Goal: Use online tool/utility: Utilize a website feature to perform a specific function

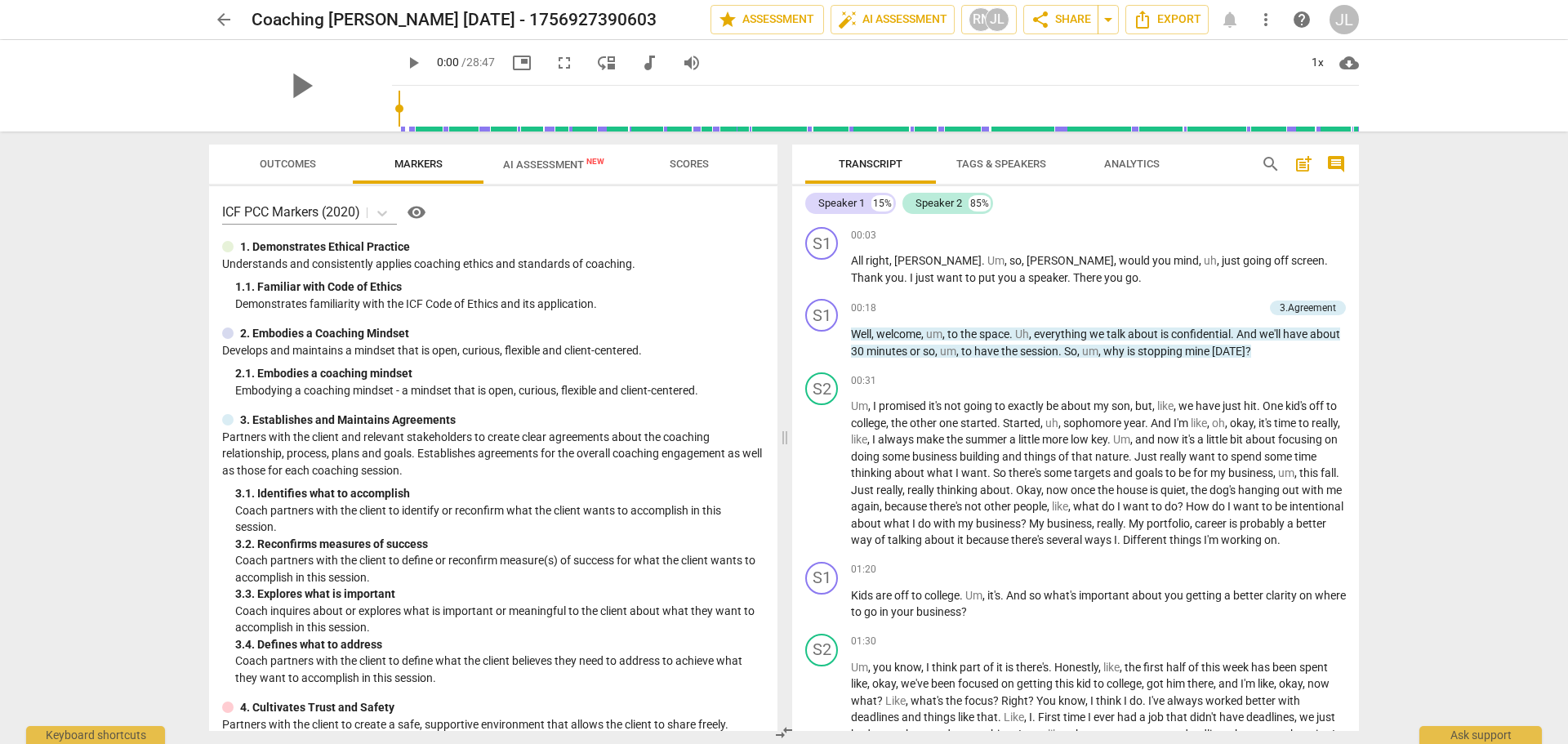
click at [143, 56] on div "play_arrow play_arrow 0:00 / 28:47 picture_in_picture fullscreen move_down audi…" at bounding box center [784, 85] width 1542 height 92
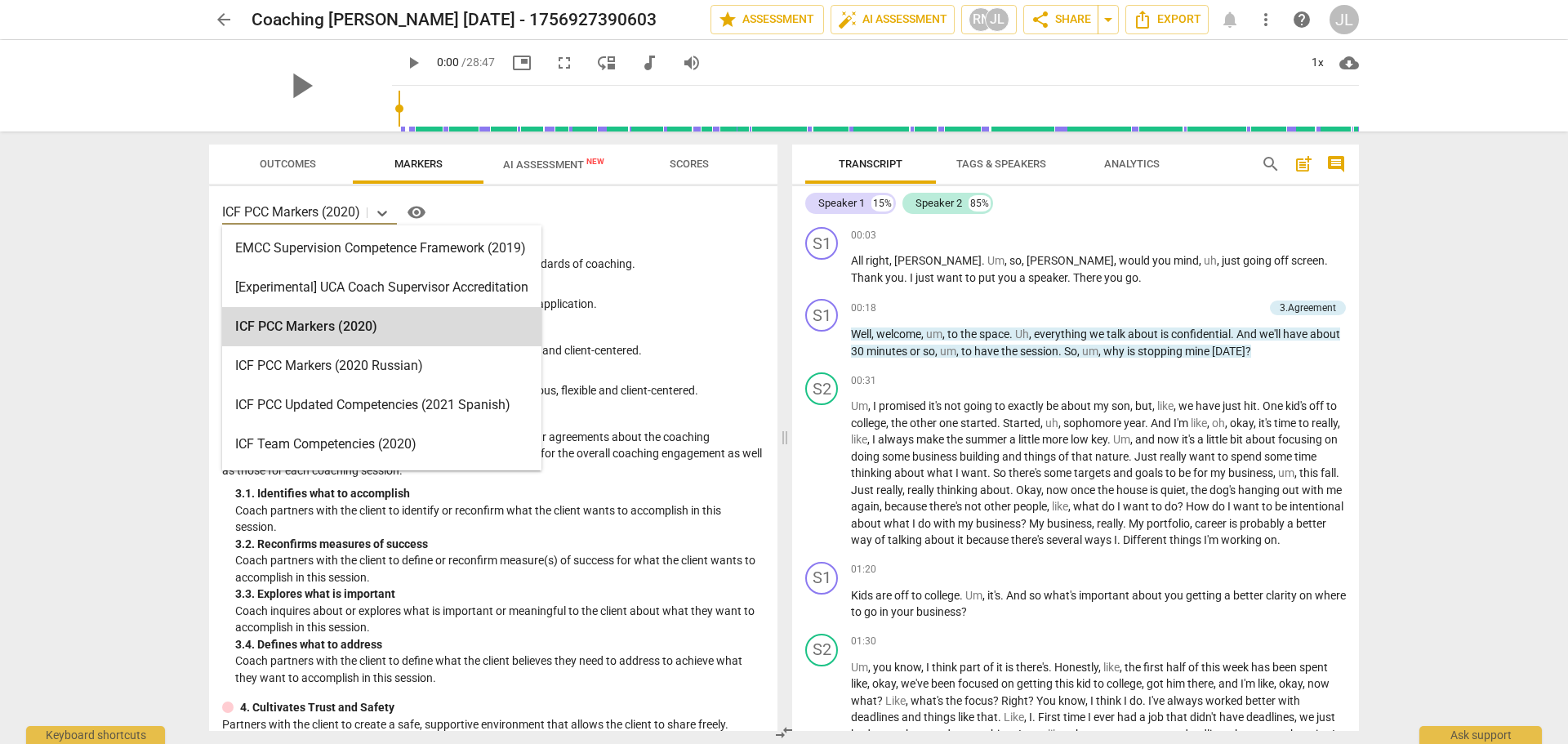
click at [356, 219] on p "ICF PCC Markers (2020)" at bounding box center [291, 212] width 138 height 19
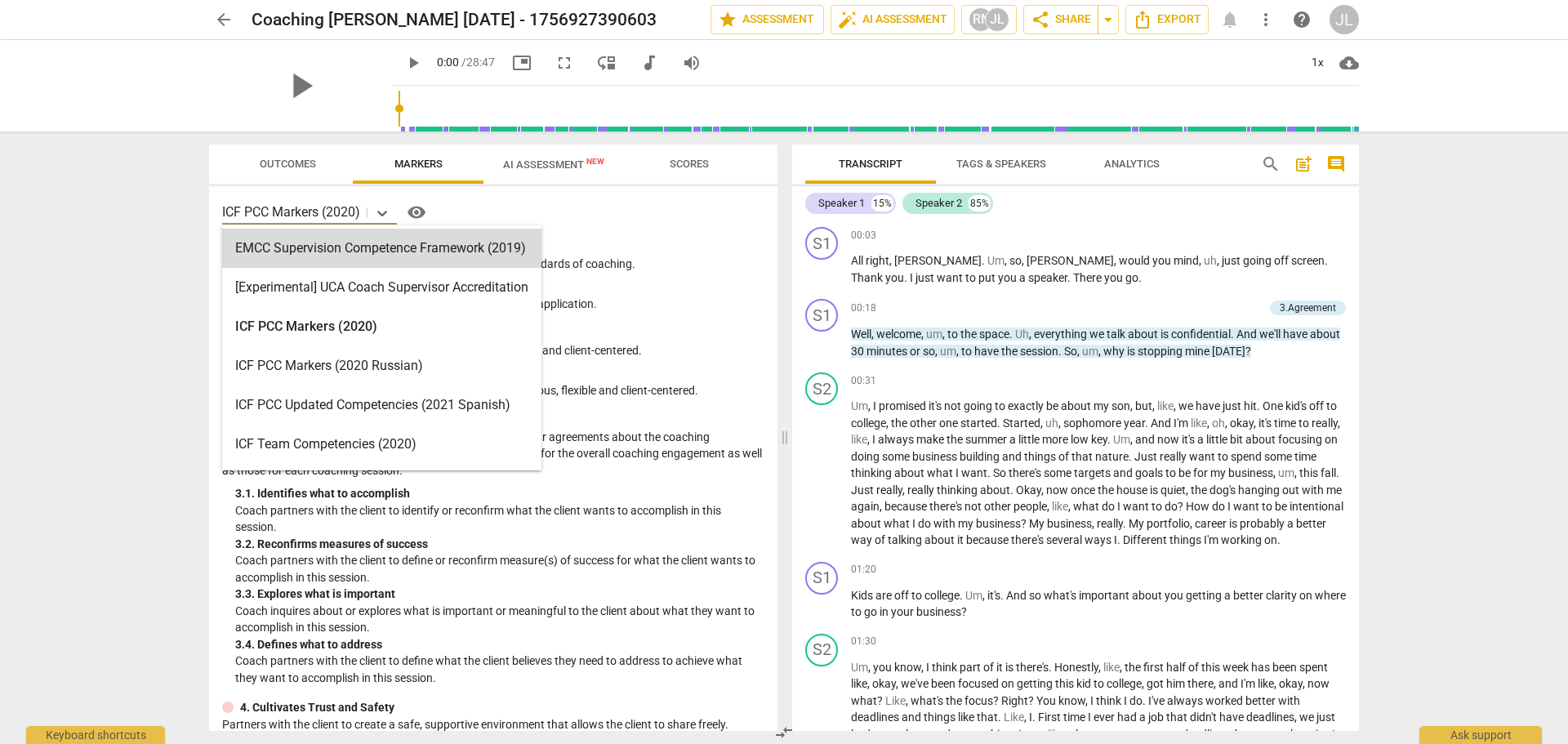
click at [599, 196] on div "15 results available. Use Up and Down to choose options, press Enter to select …" at bounding box center [492, 458] width 568 height 545
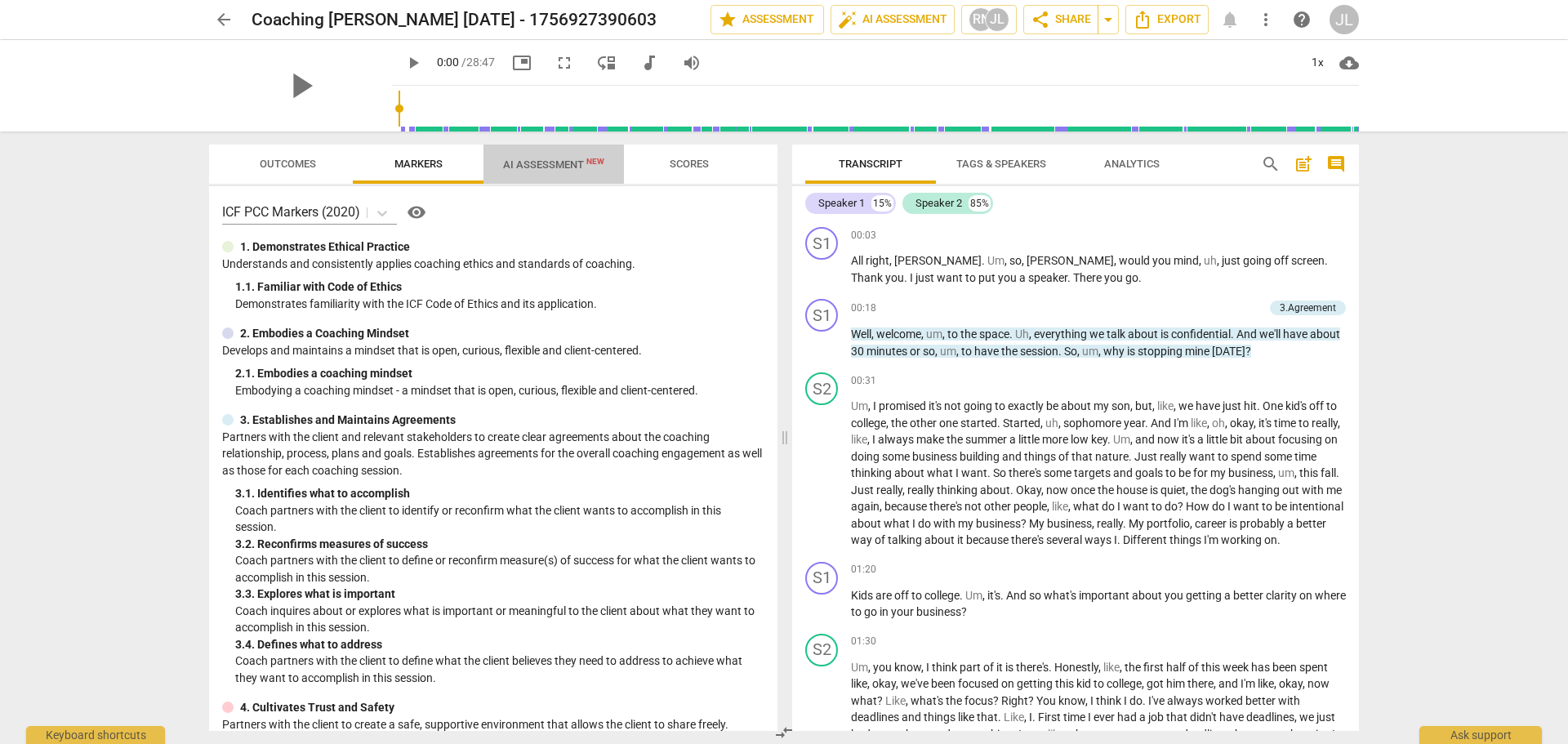
click at [530, 167] on span "AI Assessment New" at bounding box center [553, 164] width 101 height 12
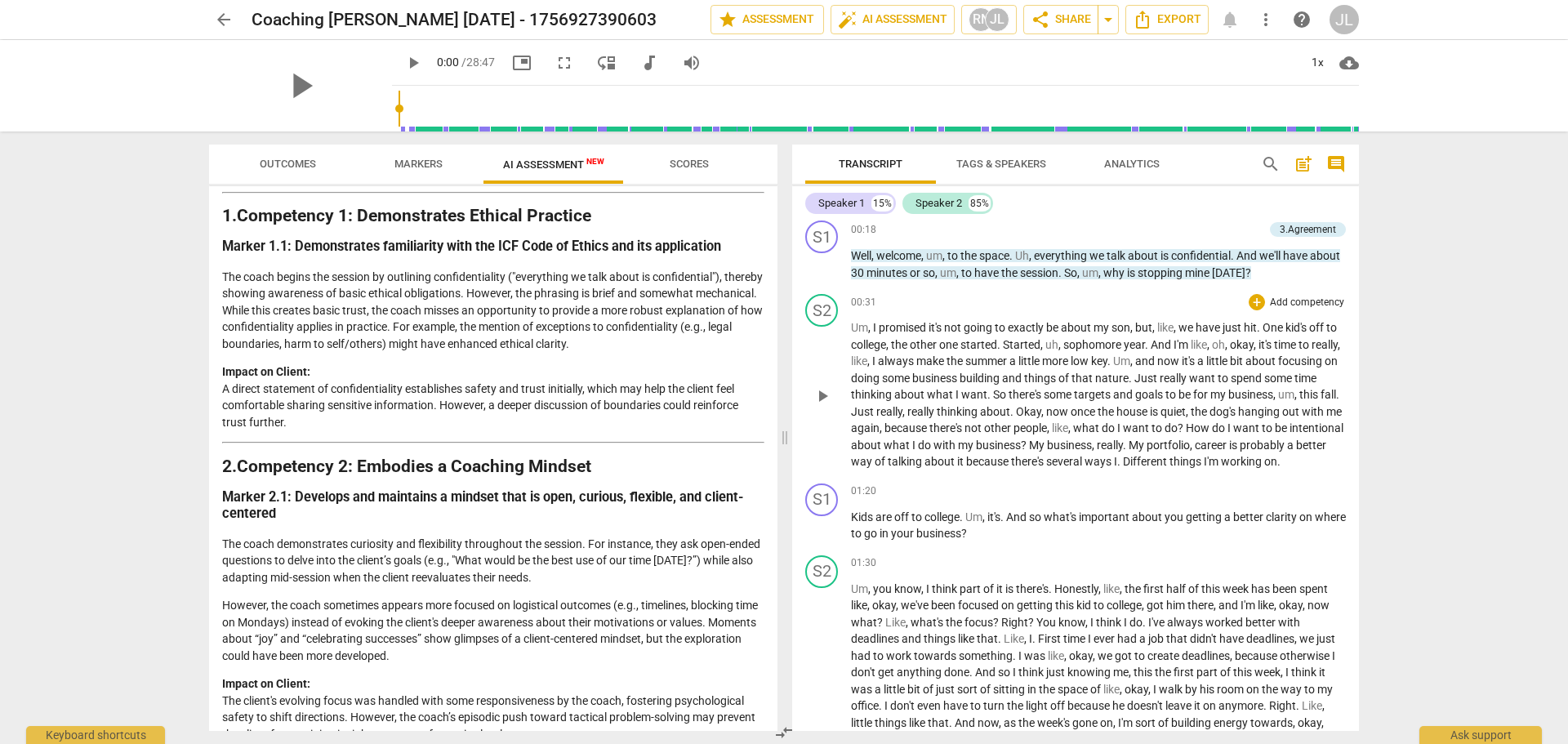
scroll to position [82, 0]
click at [1209, 224] on p "Add competency" at bounding box center [1225, 227] width 78 height 15
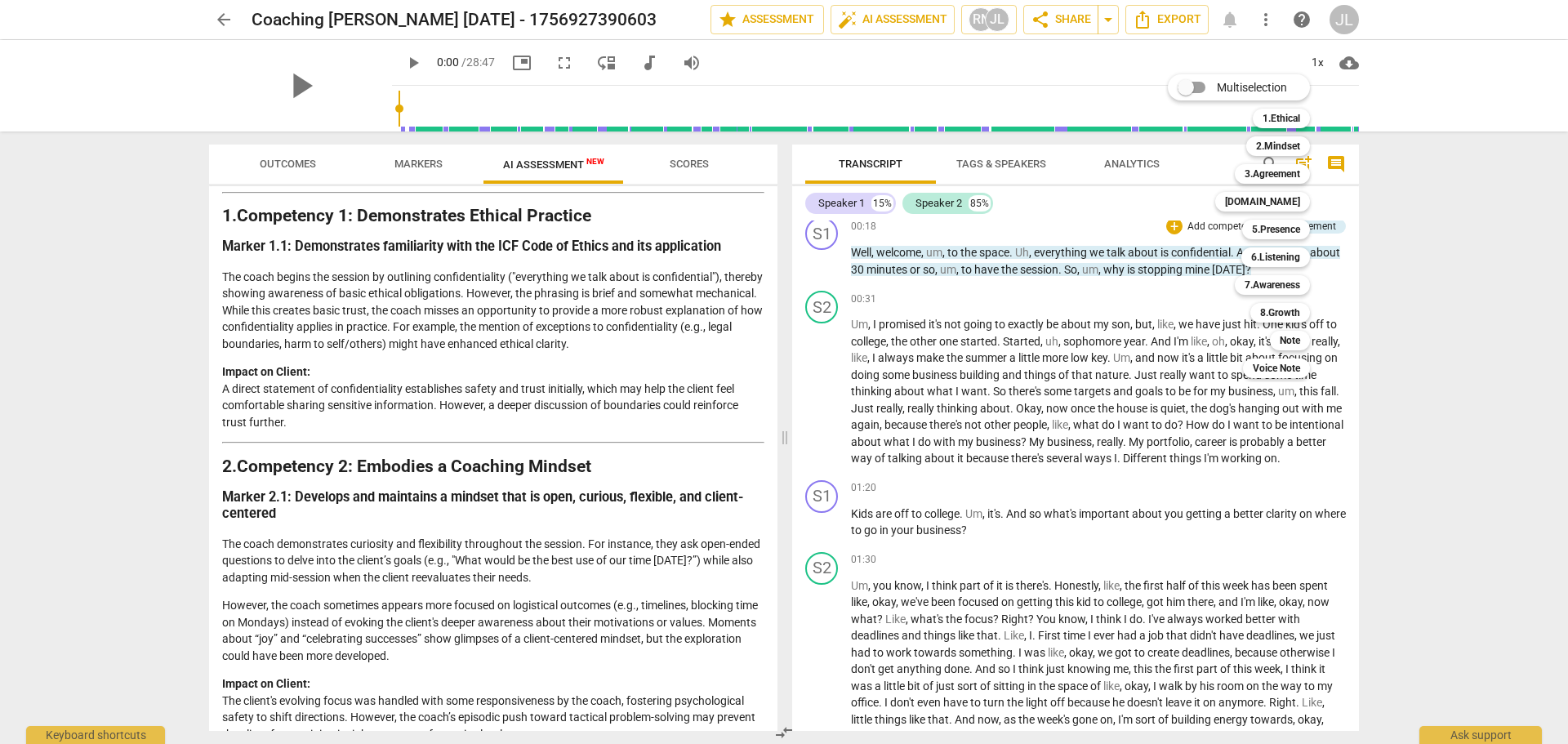
click at [1057, 239] on div at bounding box center [784, 372] width 1568 height 744
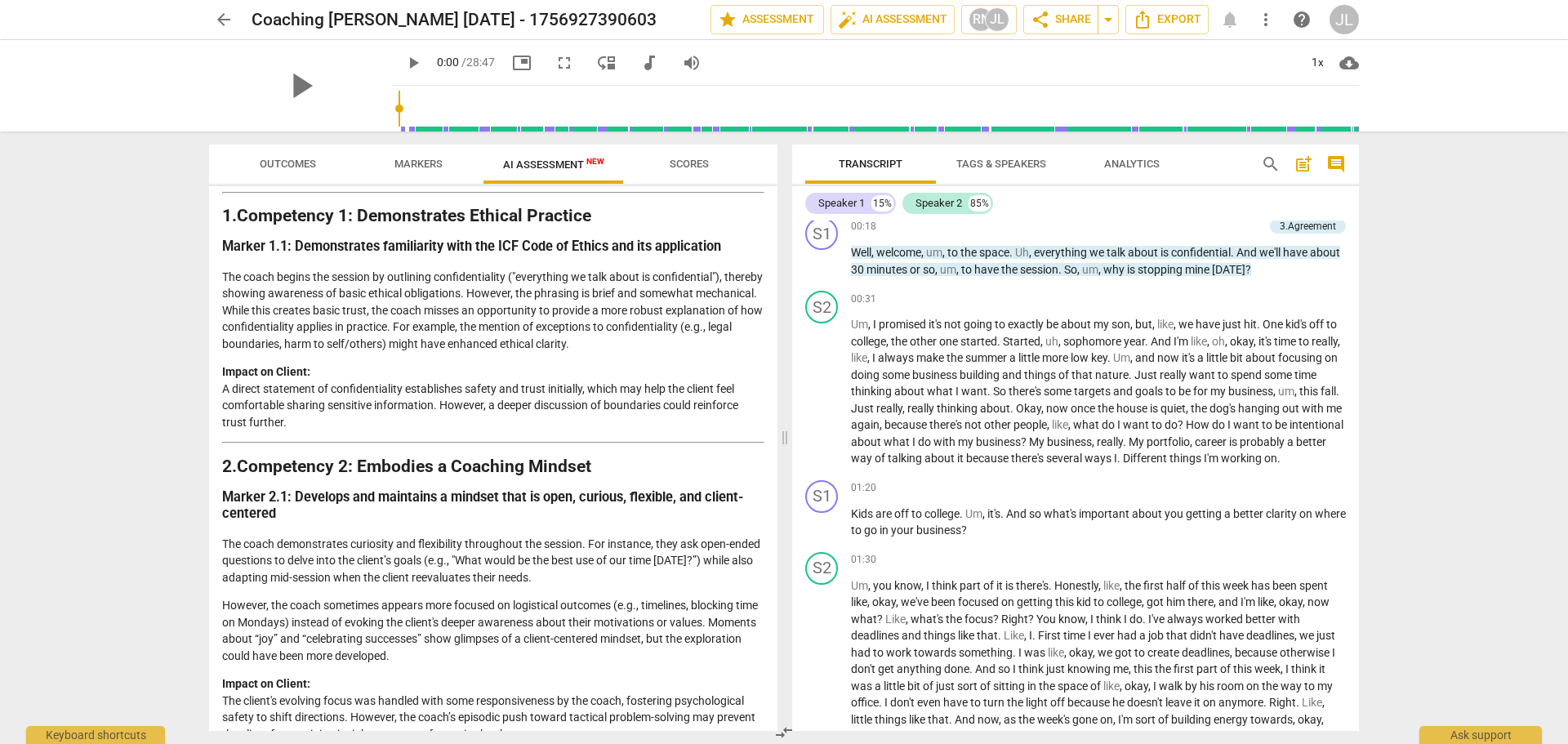
click at [1311, 220] on div "Speaker 1 15% Speaker 2 85% S1 play_arrow pause 00:03 + Add competency keyboard…" at bounding box center [1075, 458] width 567 height 545
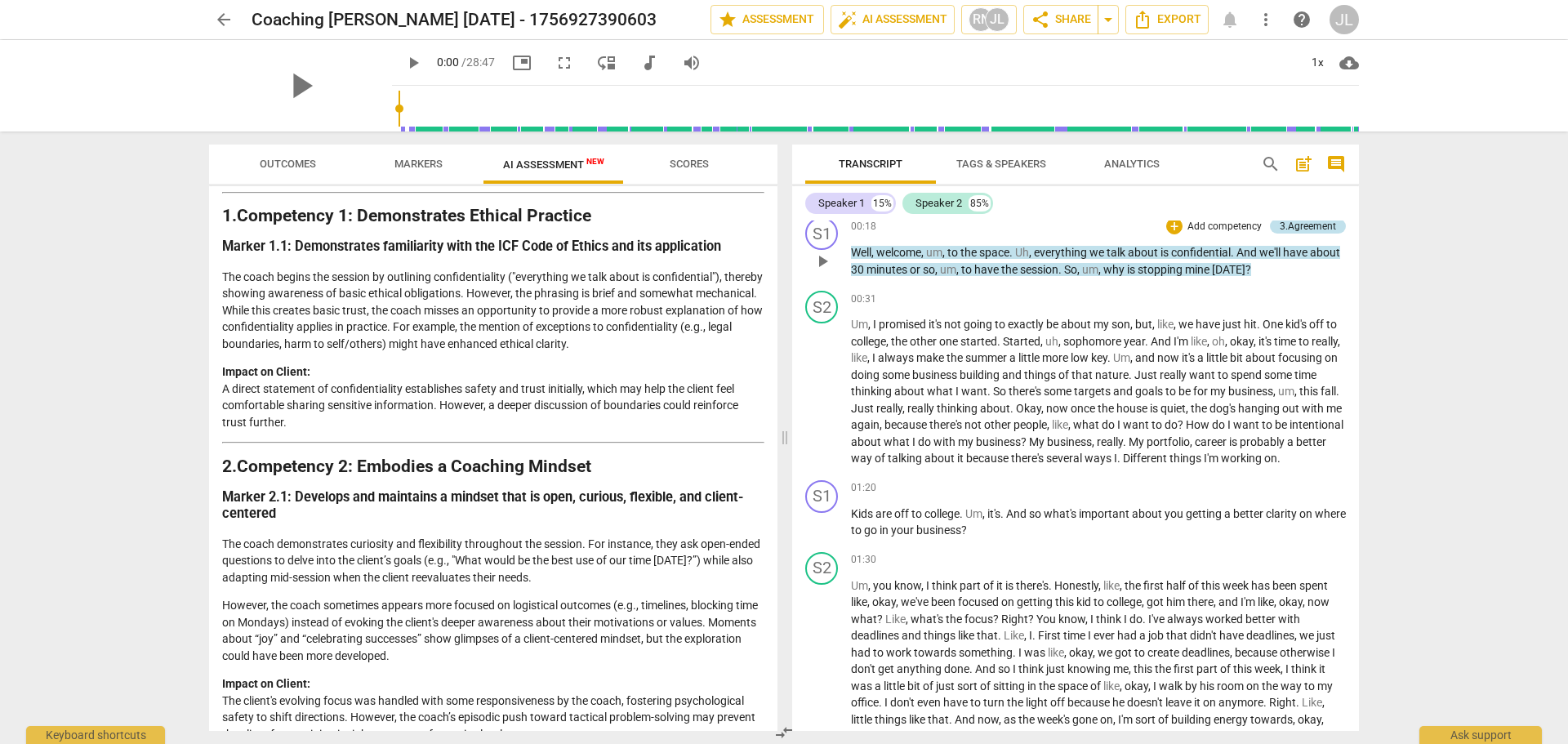
click at [1304, 225] on div "3.Agreement" at bounding box center [1307, 226] width 57 height 15
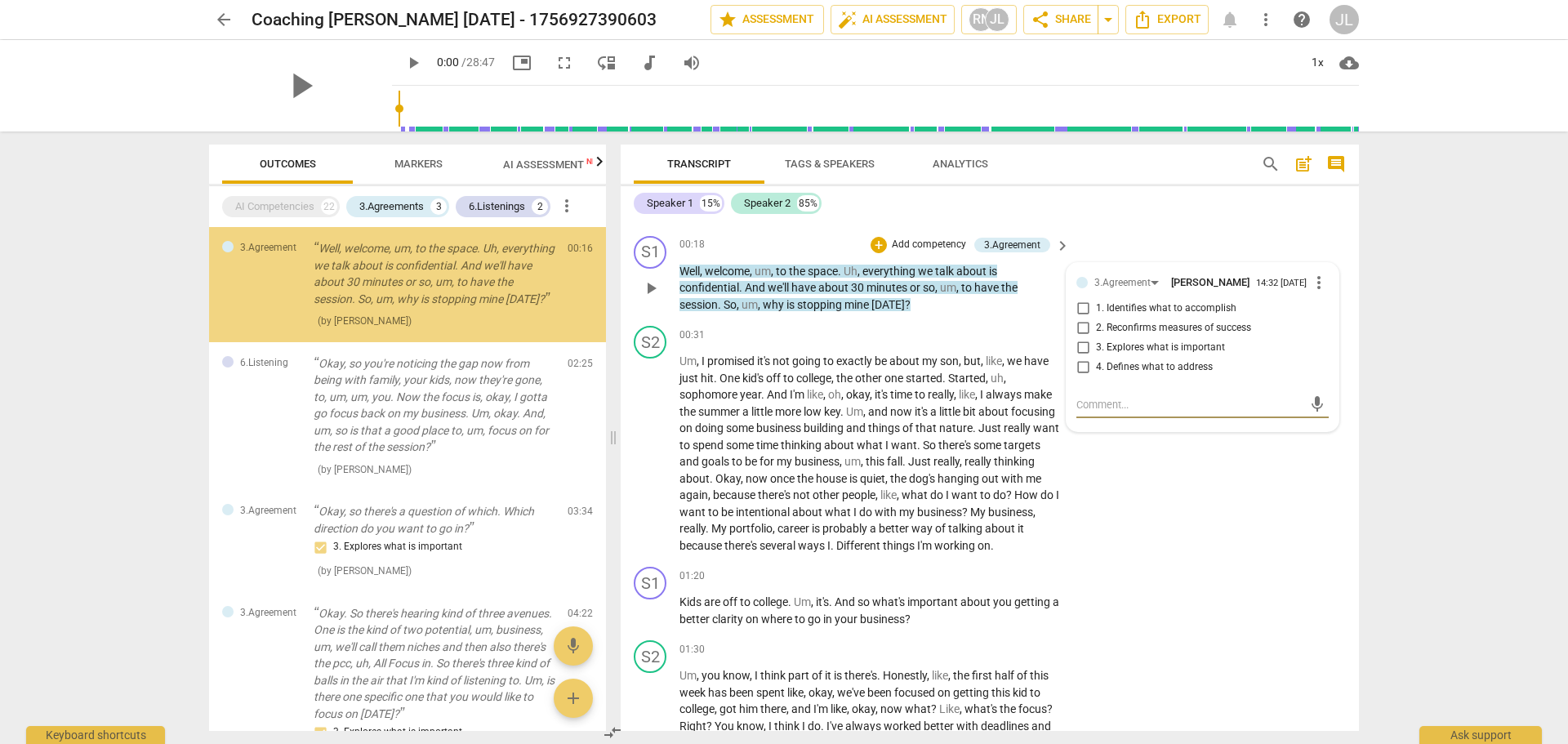
scroll to position [83, 0]
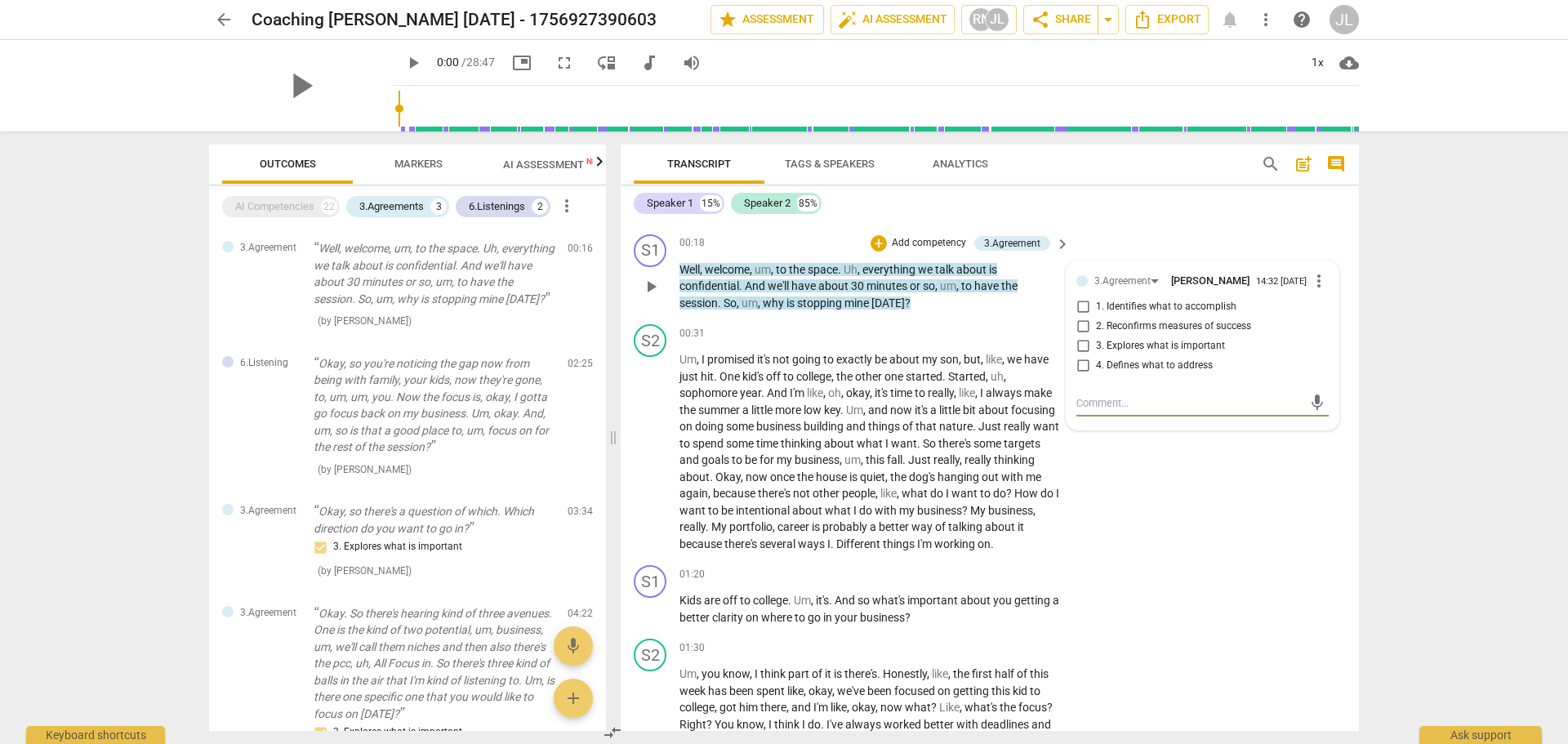
click at [1262, 228] on div "S1 play_arrow pause 00:18 + Add competency 3.Agreement keyboard_arrow_right Wel…" at bounding box center [989, 274] width 738 height 91
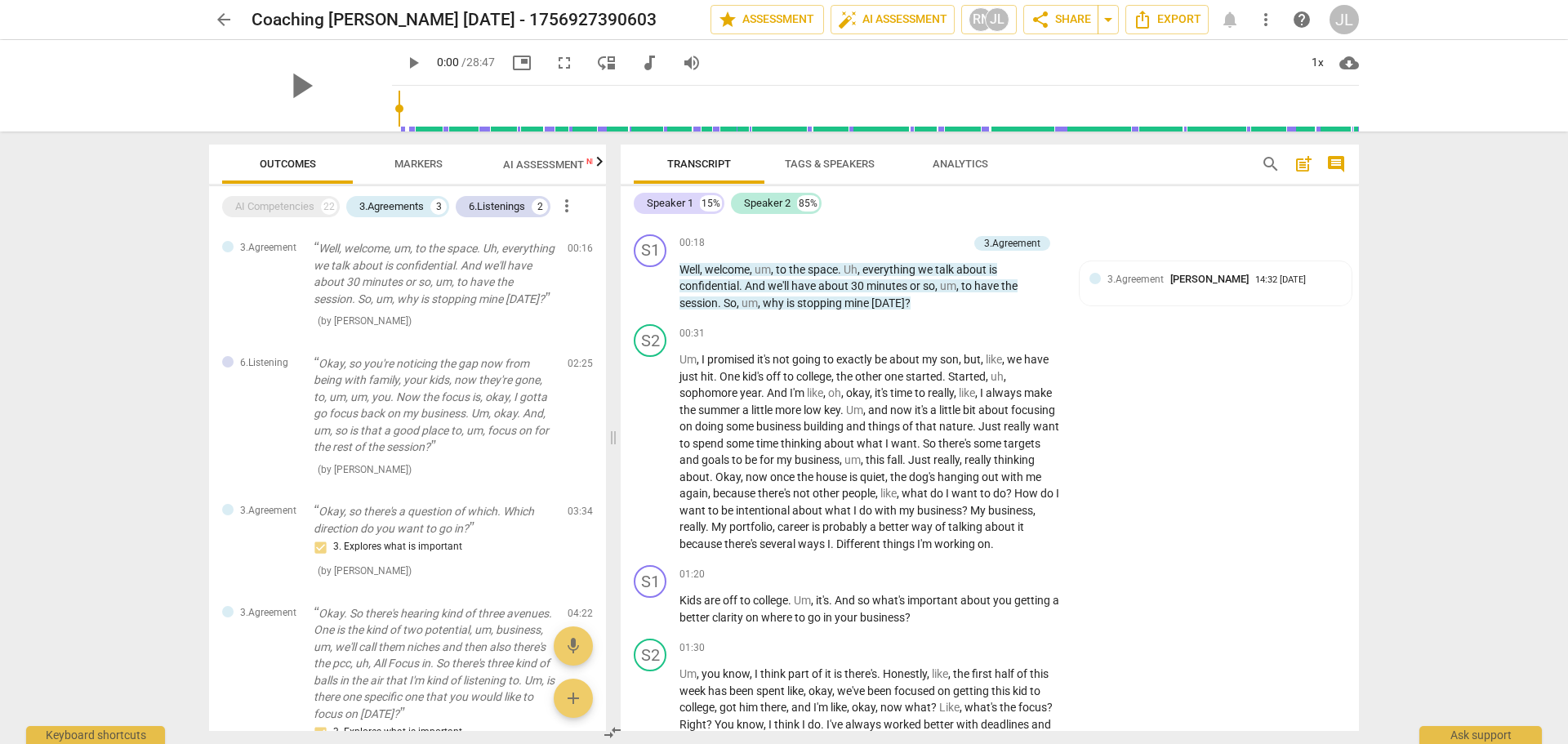
click at [598, 163] on icon "button" at bounding box center [599, 161] width 19 height 19
click at [534, 167] on span "Scores" at bounding box center [529, 163] width 39 height 12
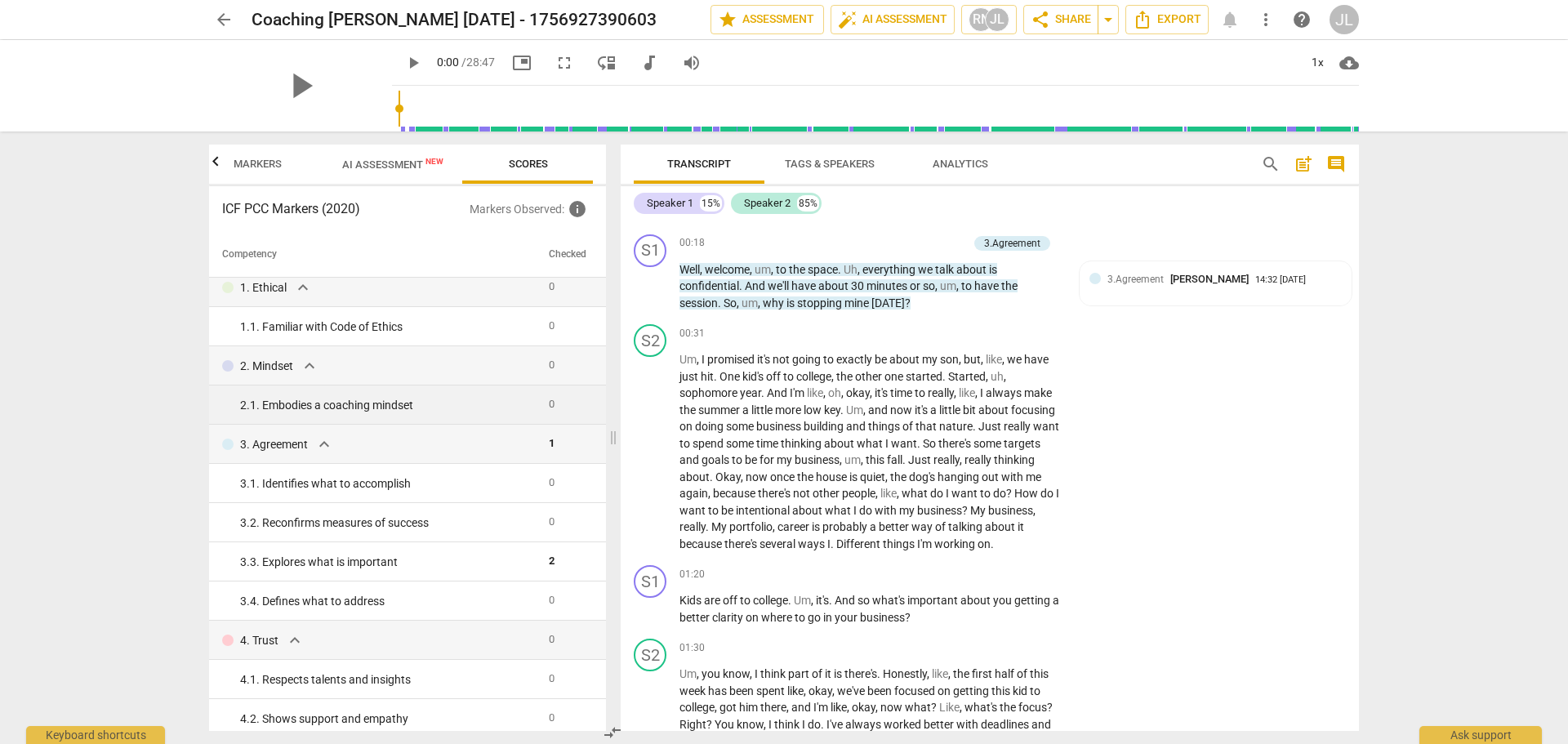
scroll to position [0, 0]
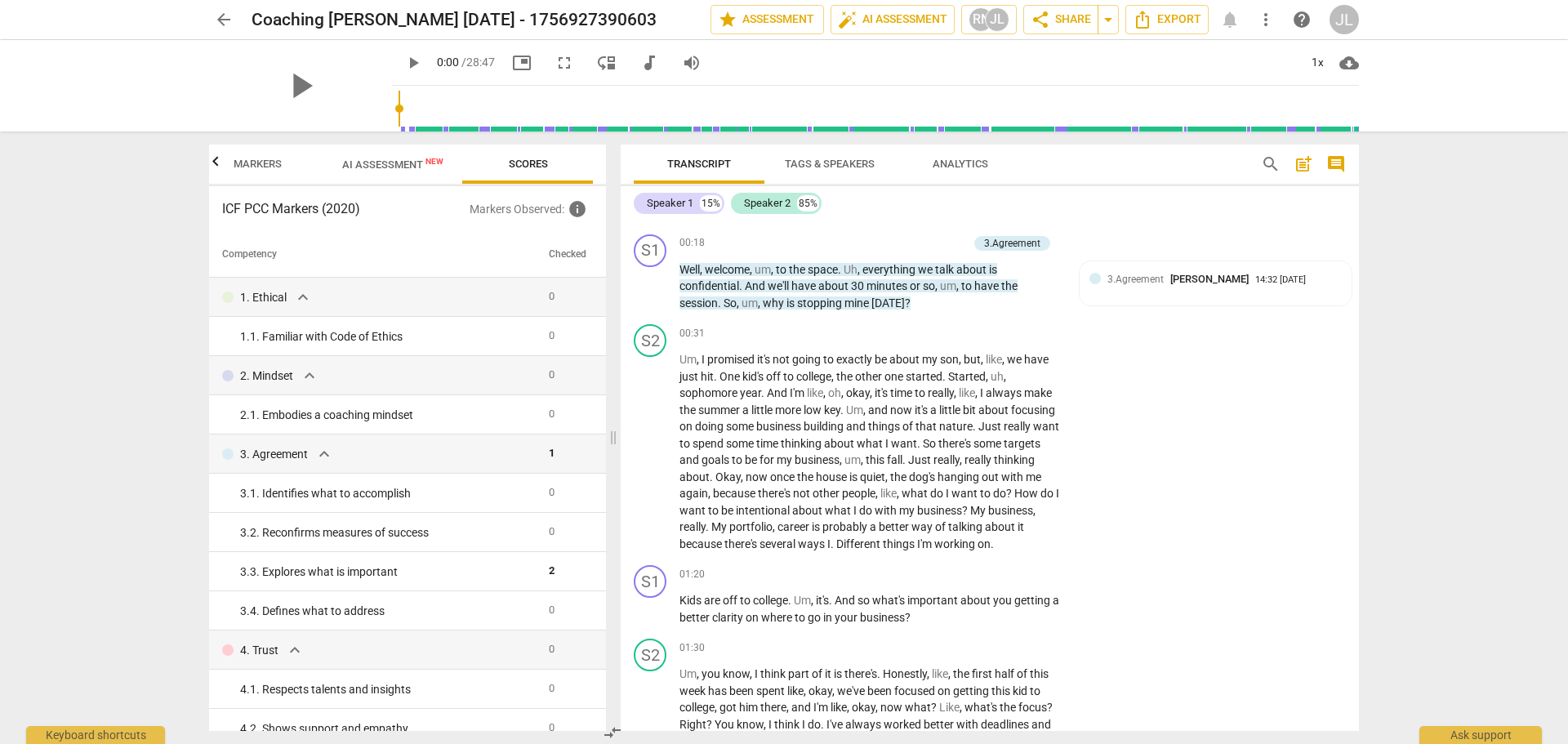
click at [379, 165] on span "AI Assessment New" at bounding box center [392, 164] width 101 height 12
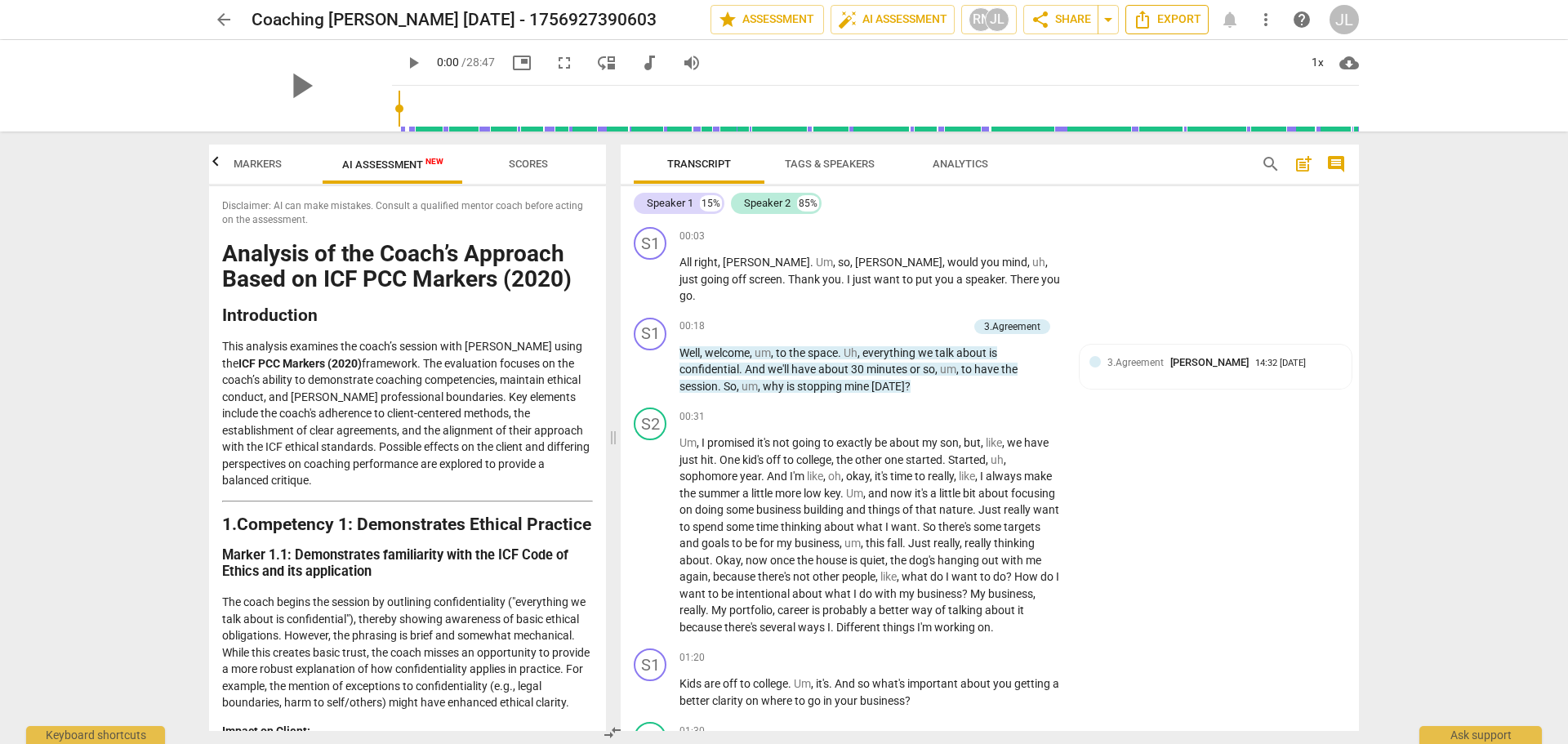
click at [1155, 22] on span "Export" at bounding box center [1166, 19] width 69 height 19
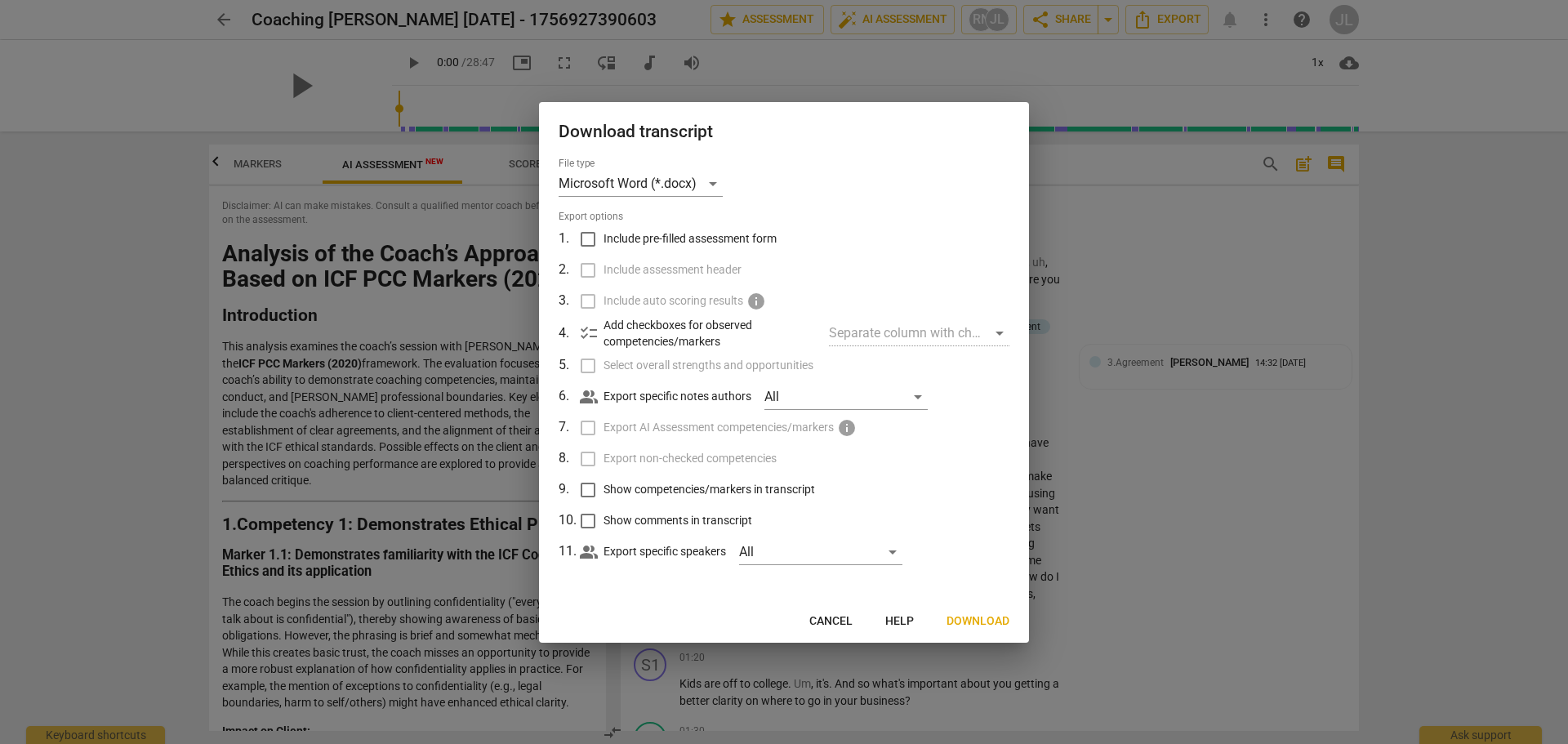
click at [822, 623] on span "Cancel" at bounding box center [831, 622] width 44 height 17
